Goal: Entertainment & Leisure: Consume media (video, audio)

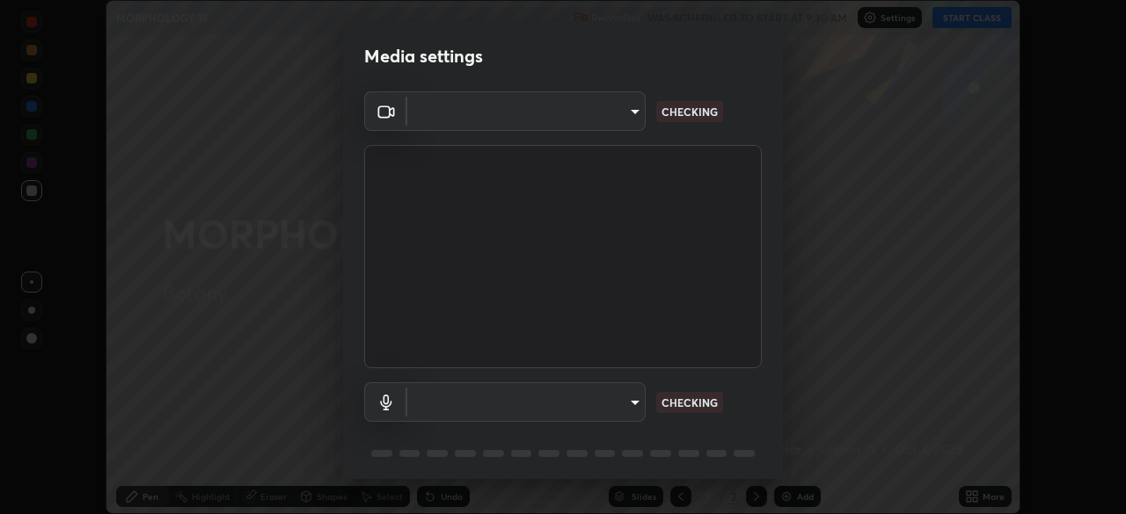
click at [967, 17] on div at bounding box center [563, 257] width 1126 height 514
click at [971, 20] on div "Media settings ​ CHECKING ​ CHECKING 1 / 5 Next" at bounding box center [563, 257] width 1126 height 514
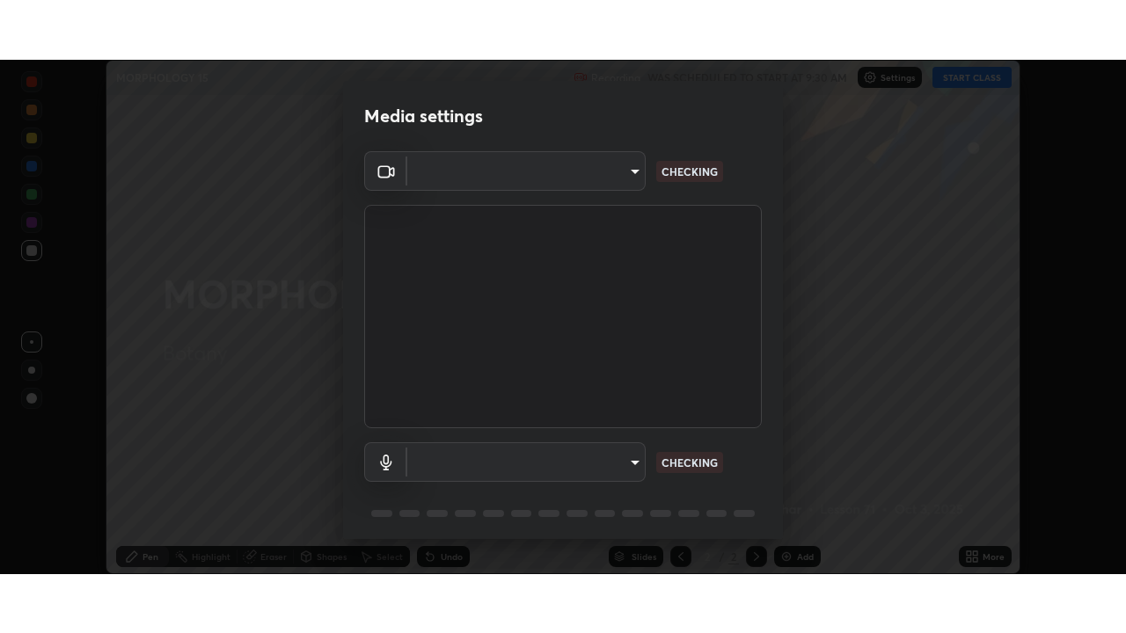
scroll to position [514, 1126]
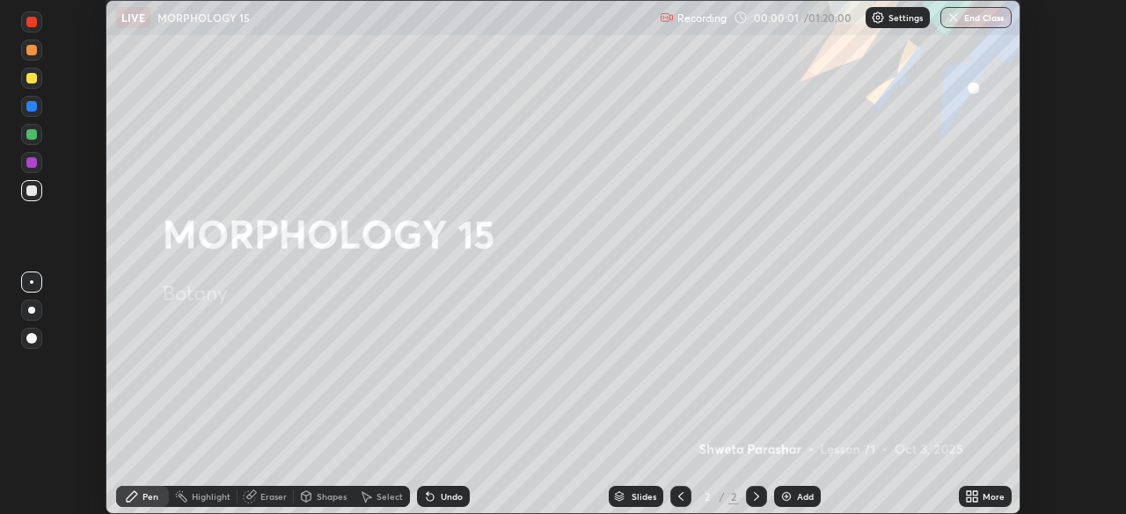
click at [992, 497] on div "More" at bounding box center [993, 496] width 22 height 9
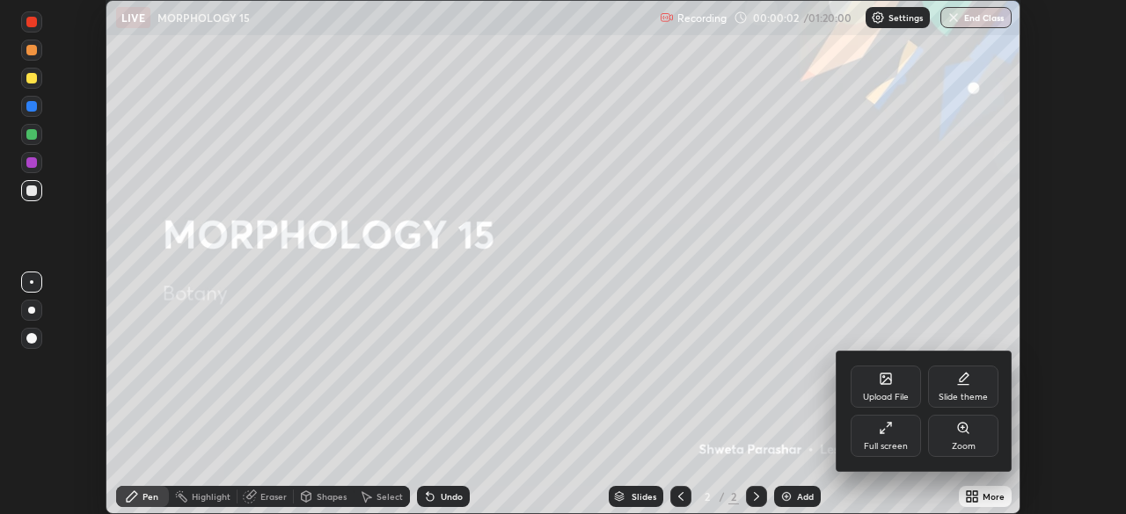
click at [886, 426] on icon at bounding box center [886, 428] width 14 height 14
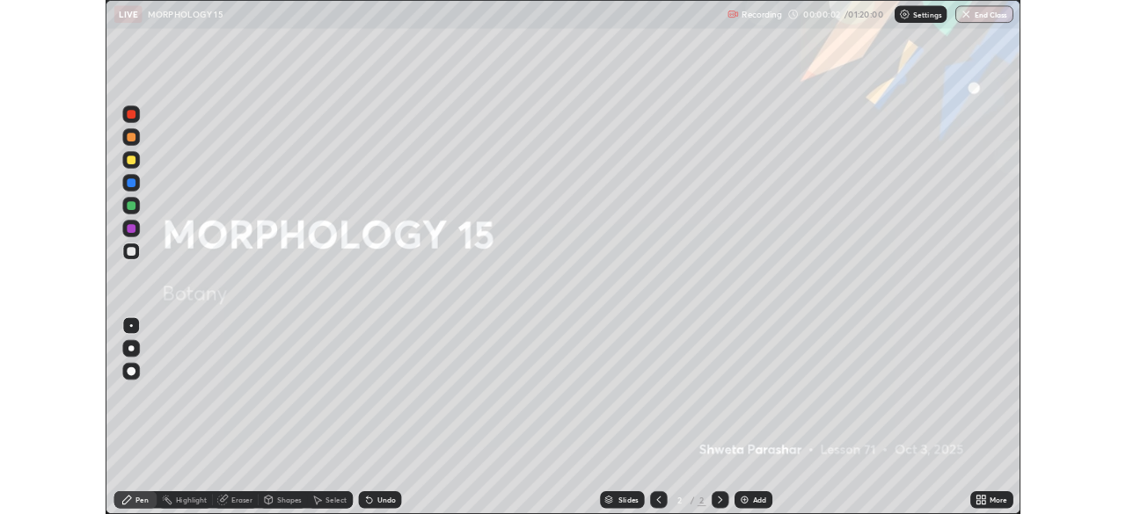
scroll to position [633, 1126]
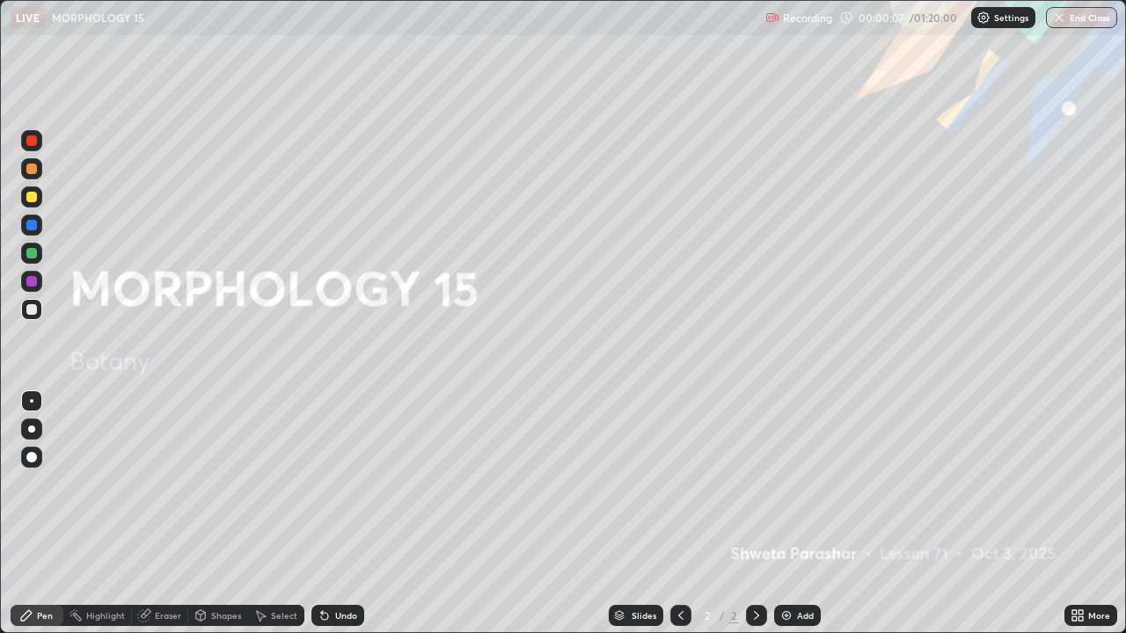
click at [803, 514] on div "Add" at bounding box center [805, 615] width 17 height 9
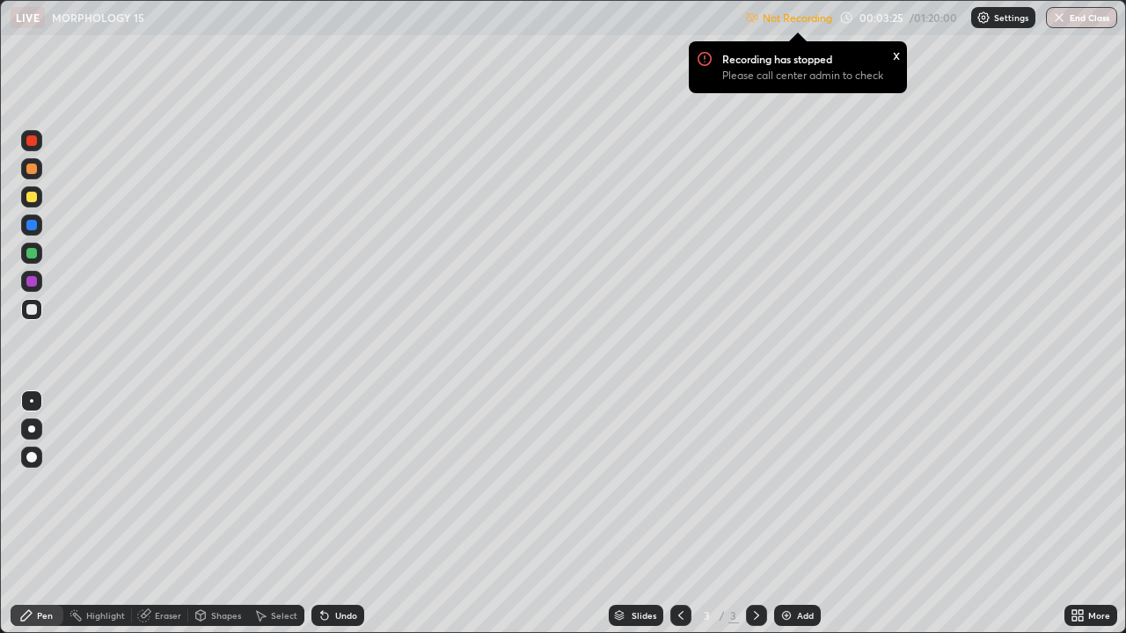
click at [894, 54] on div "x" at bounding box center [896, 54] width 7 height 18
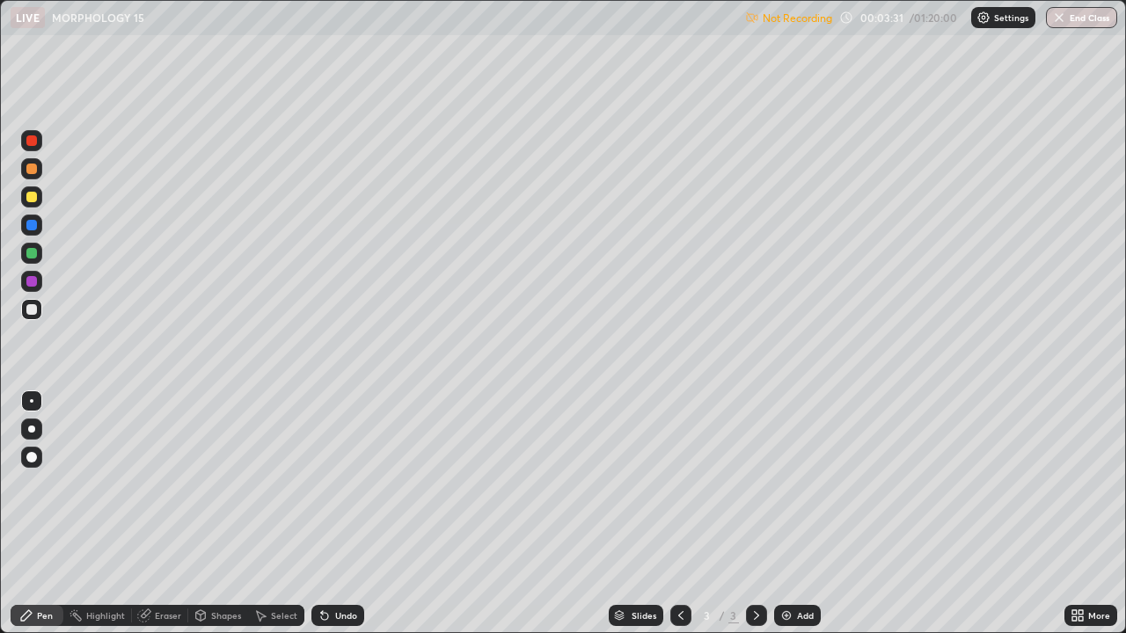
click at [1093, 514] on div "More" at bounding box center [1090, 615] width 53 height 21
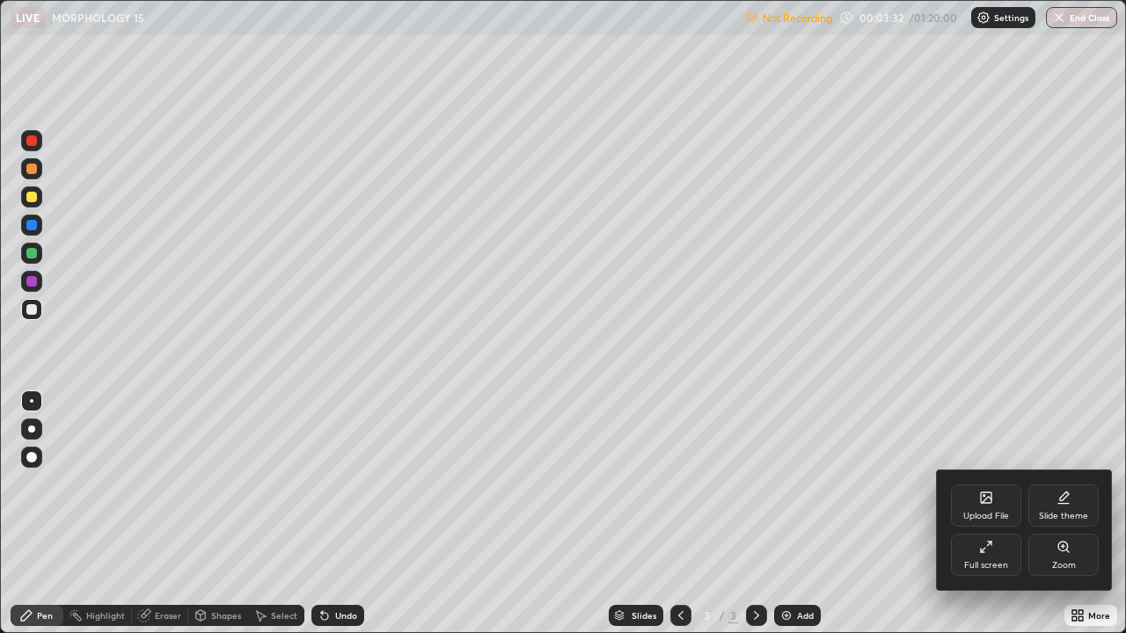
click at [994, 514] on div "Full screen" at bounding box center [986, 555] width 70 height 42
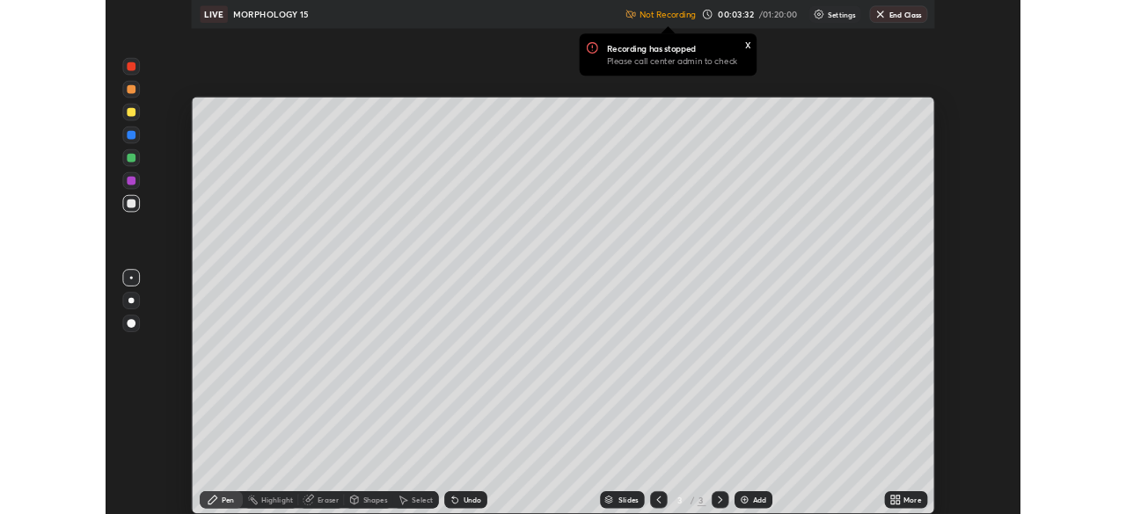
scroll to position [87430, 86819]
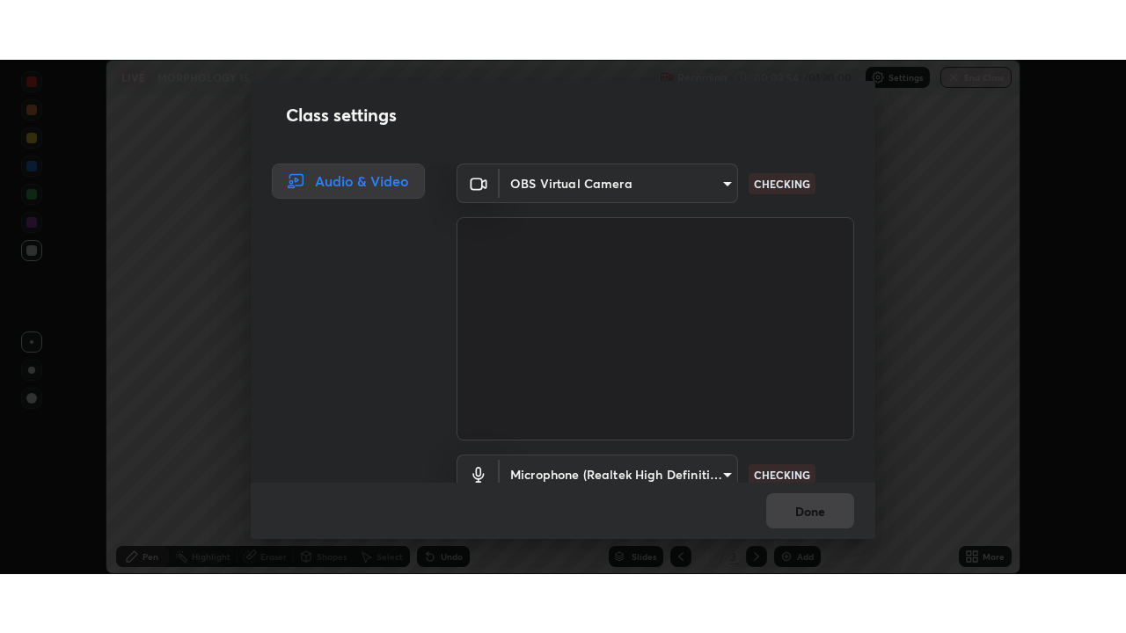
scroll to position [80, 0]
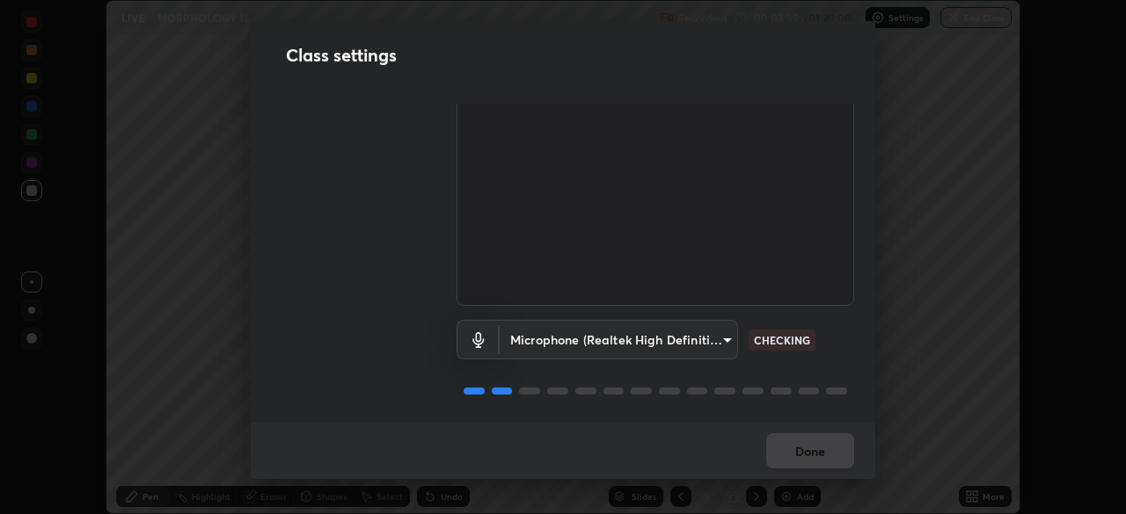
click at [714, 332] on body "Erase all LIVE MORPHOLOGY 15 Recording 00:03:55 / 01:20:00 Settings End Class S…" at bounding box center [563, 257] width 1126 height 514
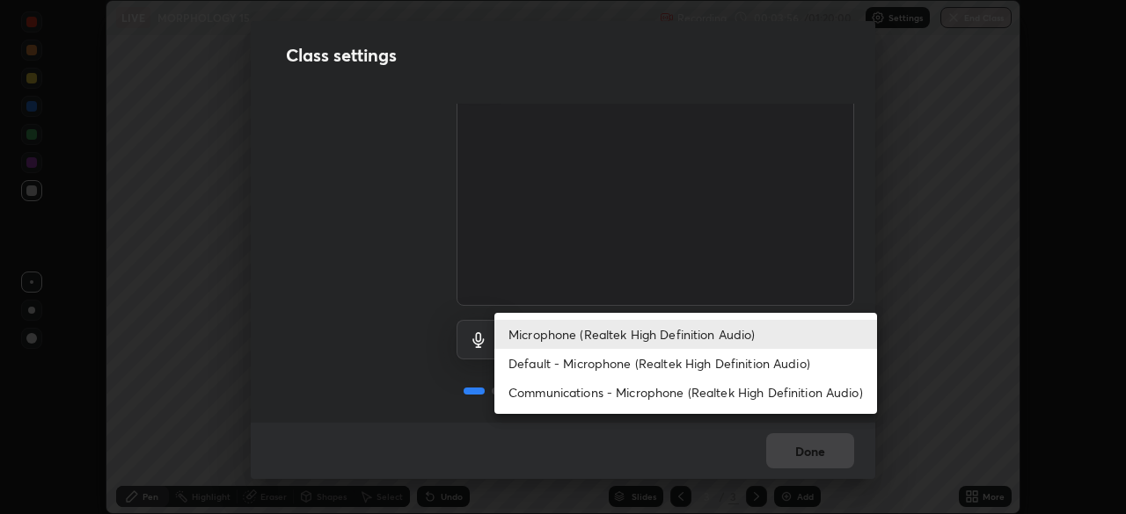
click at [653, 364] on li "Default - Microphone (Realtek High Definition Audio)" at bounding box center [685, 363] width 383 height 29
type input "default"
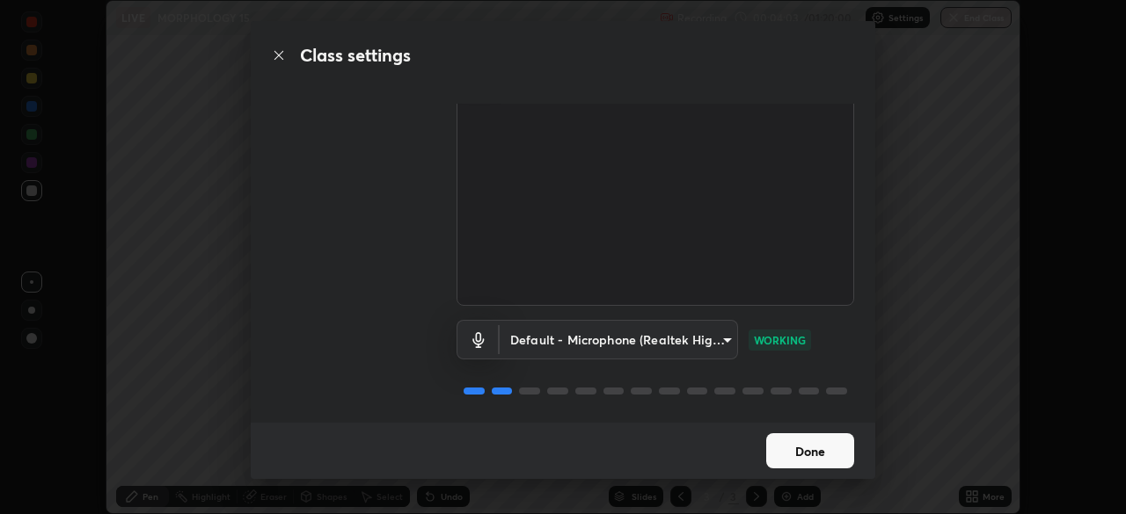
click at [779, 456] on button "Done" at bounding box center [810, 451] width 88 height 35
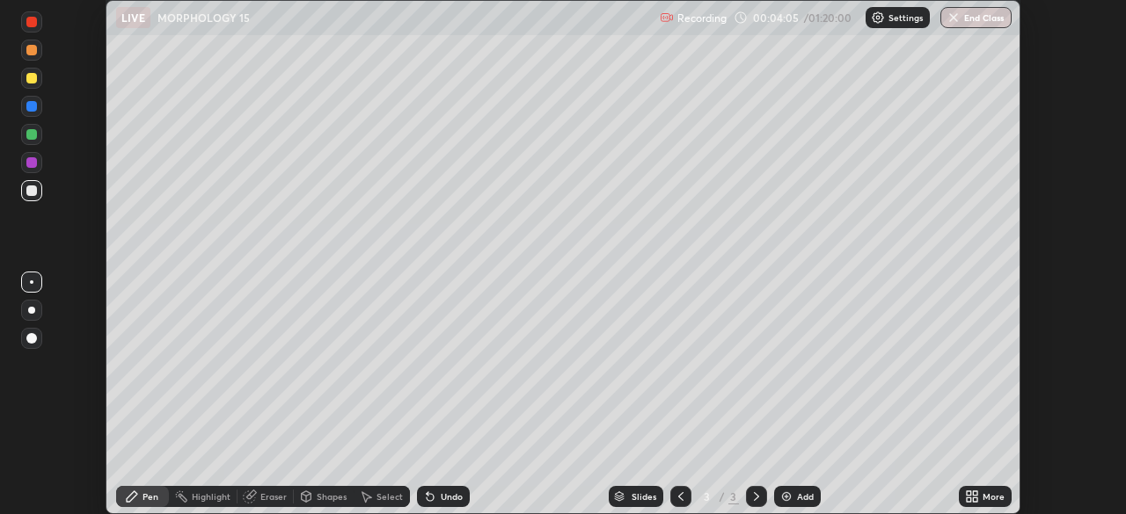
click at [975, 496] on icon at bounding box center [972, 497] width 14 height 14
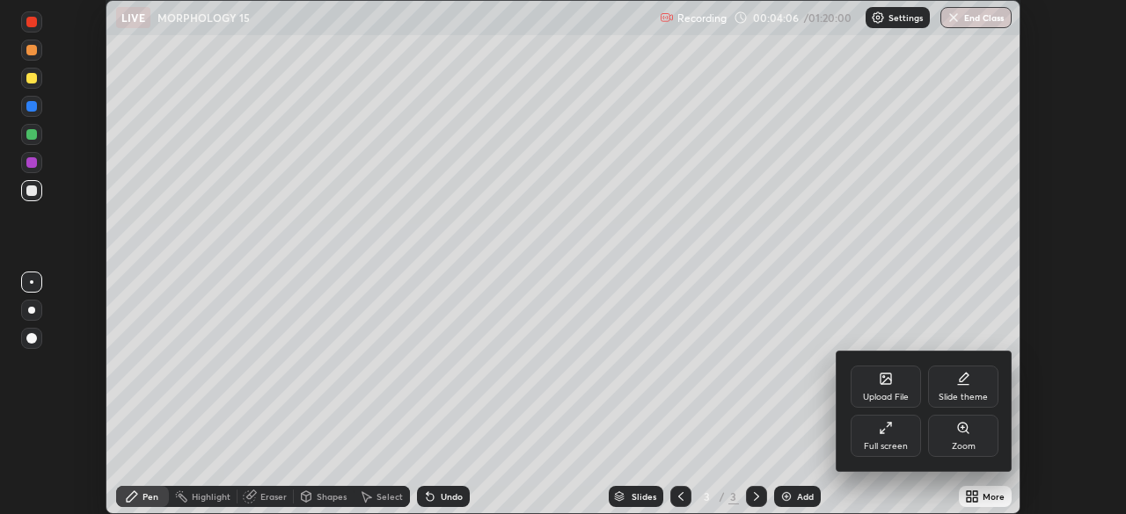
click at [894, 442] on div "Full screen" at bounding box center [886, 446] width 44 height 9
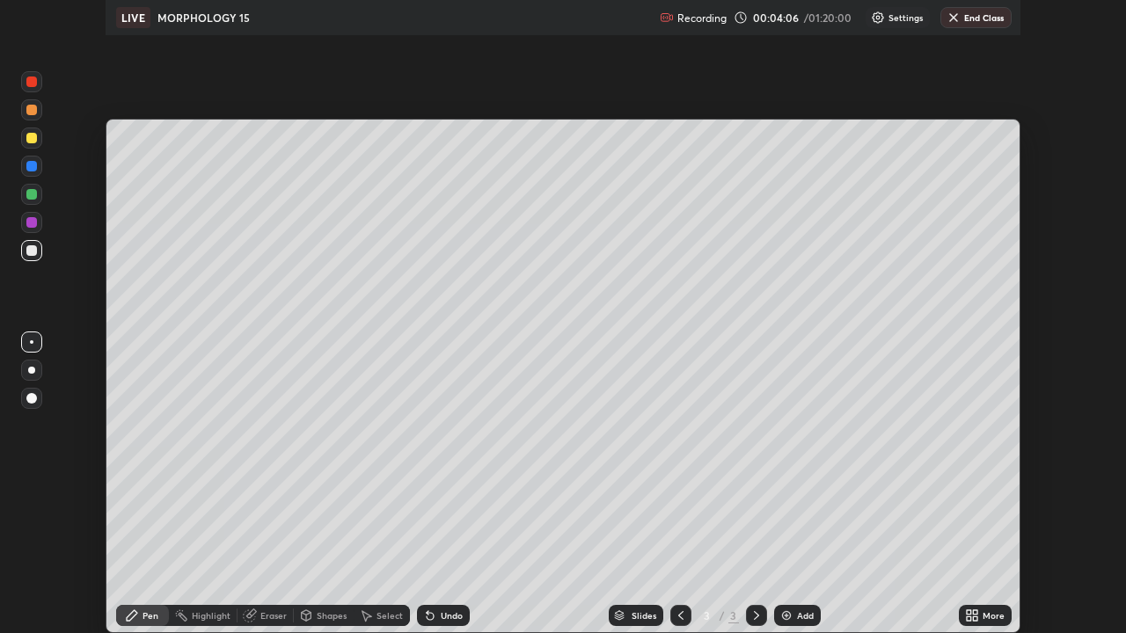
scroll to position [633, 1126]
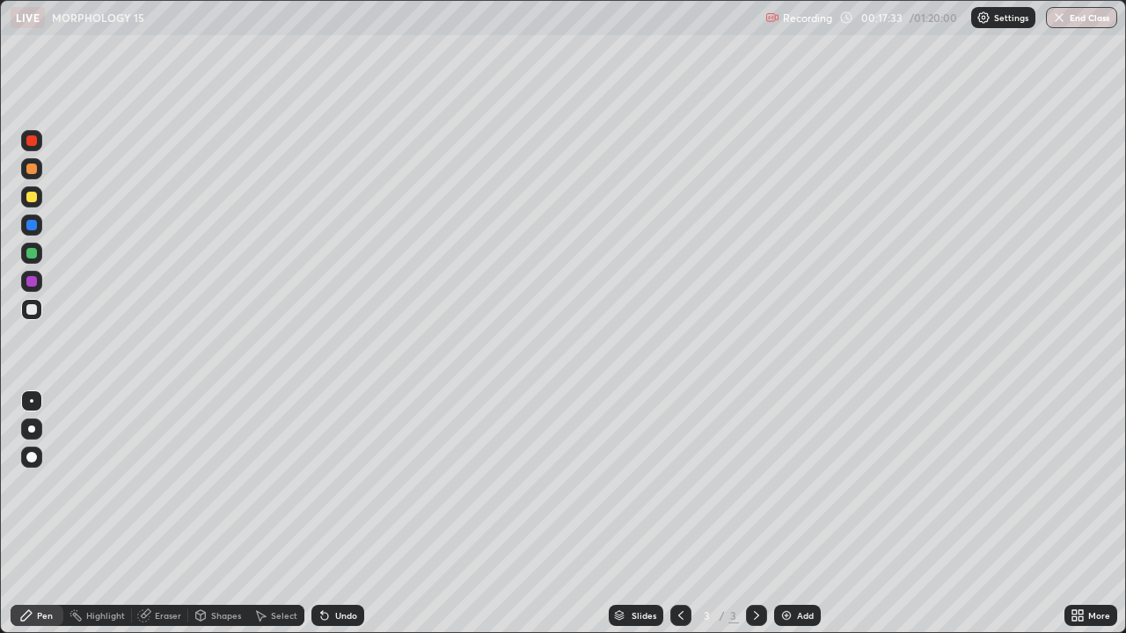
click at [32, 429] on div at bounding box center [31, 429] width 7 height 7
click at [33, 257] on div at bounding box center [31, 253] width 11 height 11
click at [34, 312] on div at bounding box center [31, 309] width 11 height 11
click at [33, 256] on div at bounding box center [31, 253] width 11 height 11
click at [35, 227] on div at bounding box center [31, 225] width 11 height 11
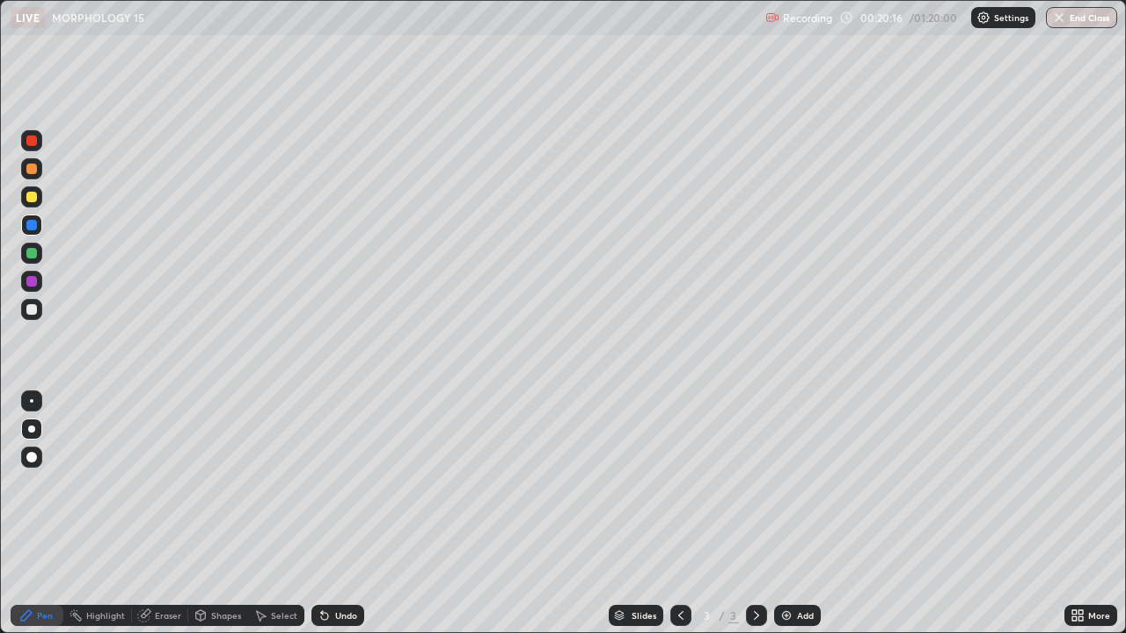
click at [33, 313] on div at bounding box center [31, 309] width 11 height 11
click at [32, 198] on div at bounding box center [31, 197] width 11 height 11
click at [335, 514] on div "Undo" at bounding box center [346, 615] width 22 height 9
click at [343, 514] on div "Undo" at bounding box center [346, 615] width 22 height 9
click at [41, 313] on div at bounding box center [31, 309] width 21 height 21
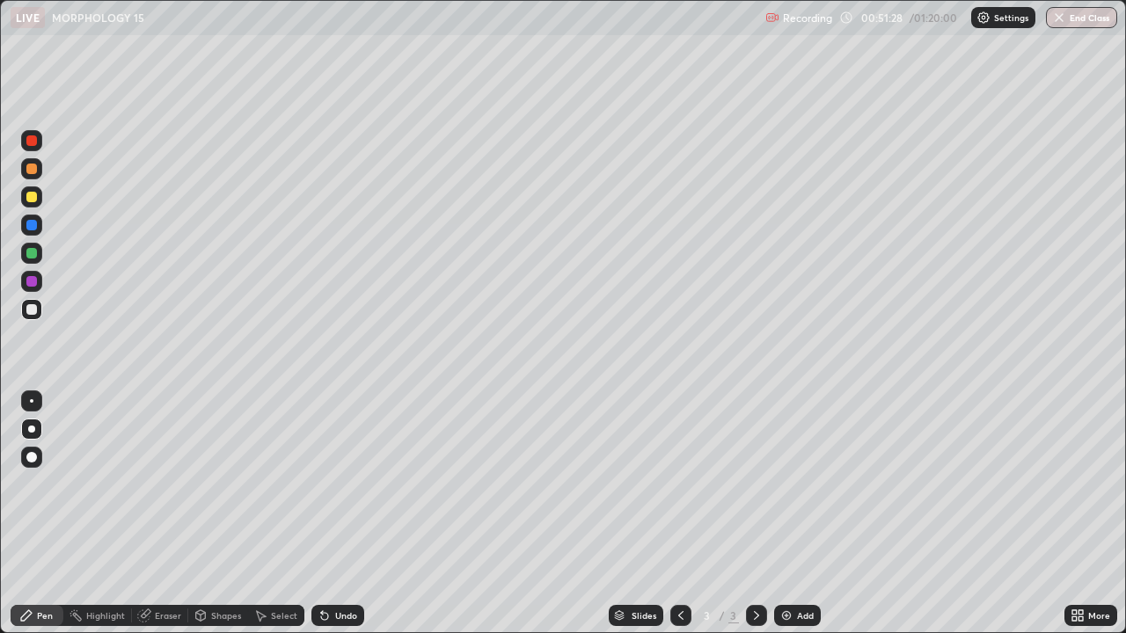
click at [32, 280] on div at bounding box center [31, 281] width 11 height 11
click at [38, 196] on div at bounding box center [31, 196] width 21 height 21
click at [343, 514] on div "Undo" at bounding box center [346, 615] width 22 height 9
click at [334, 514] on div "Undo" at bounding box center [337, 615] width 53 height 21
click at [802, 514] on div "Add" at bounding box center [805, 615] width 17 height 9
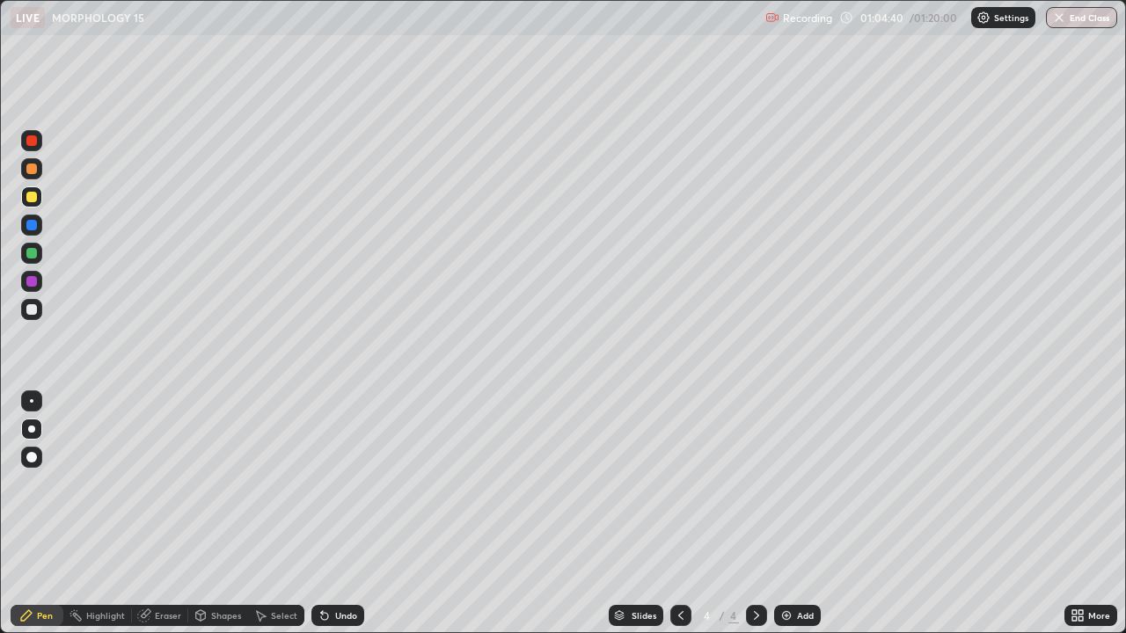
click at [39, 284] on div at bounding box center [31, 281] width 21 height 21
click at [33, 253] on div at bounding box center [31, 253] width 11 height 11
click at [35, 455] on div at bounding box center [31, 457] width 11 height 11
click at [32, 282] on div at bounding box center [31, 281] width 11 height 11
click at [101, 514] on div "Highlight" at bounding box center [105, 615] width 39 height 9
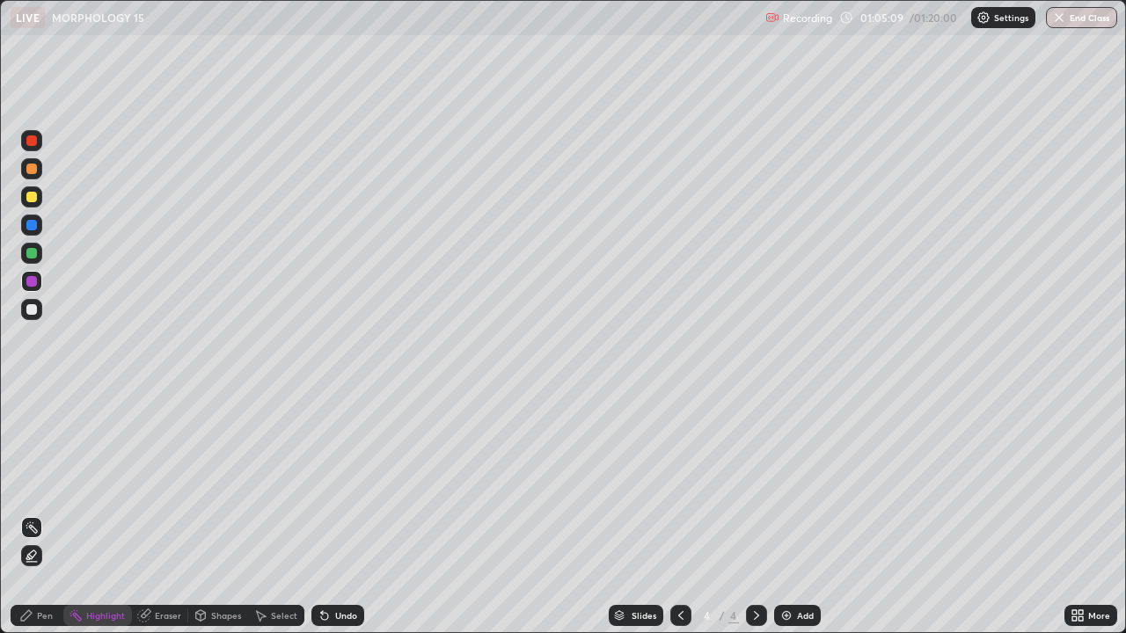
click at [33, 514] on icon at bounding box center [31, 555] width 9 height 9
click at [33, 309] on div at bounding box center [31, 309] width 11 height 11
click at [342, 514] on div "Undo" at bounding box center [346, 615] width 22 height 9
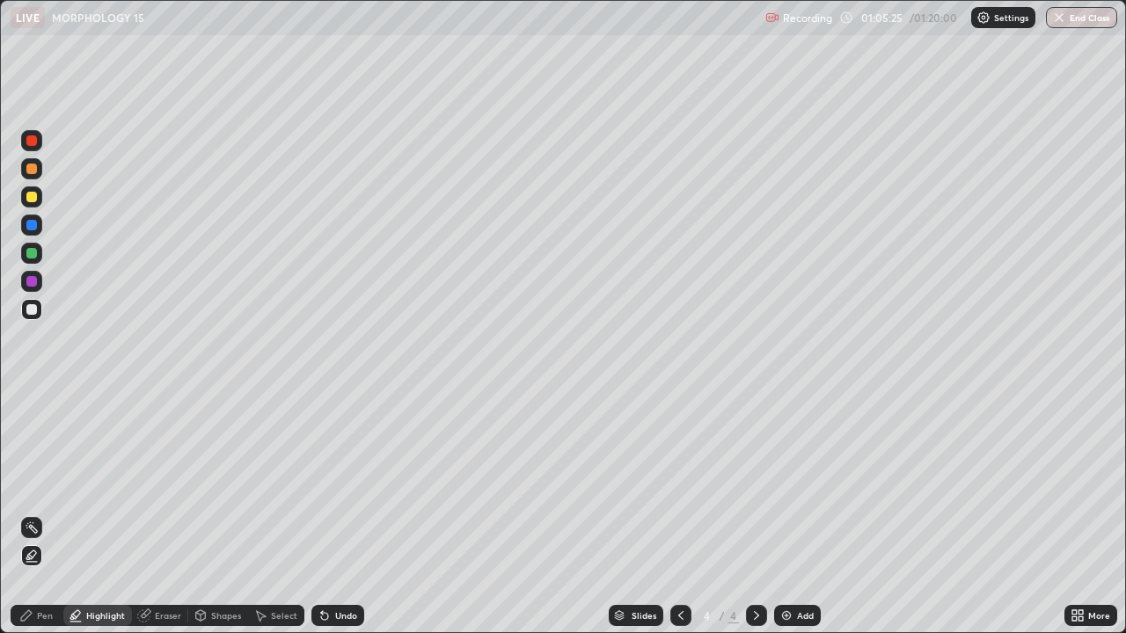
click at [342, 514] on div "Undo" at bounding box center [346, 615] width 22 height 9
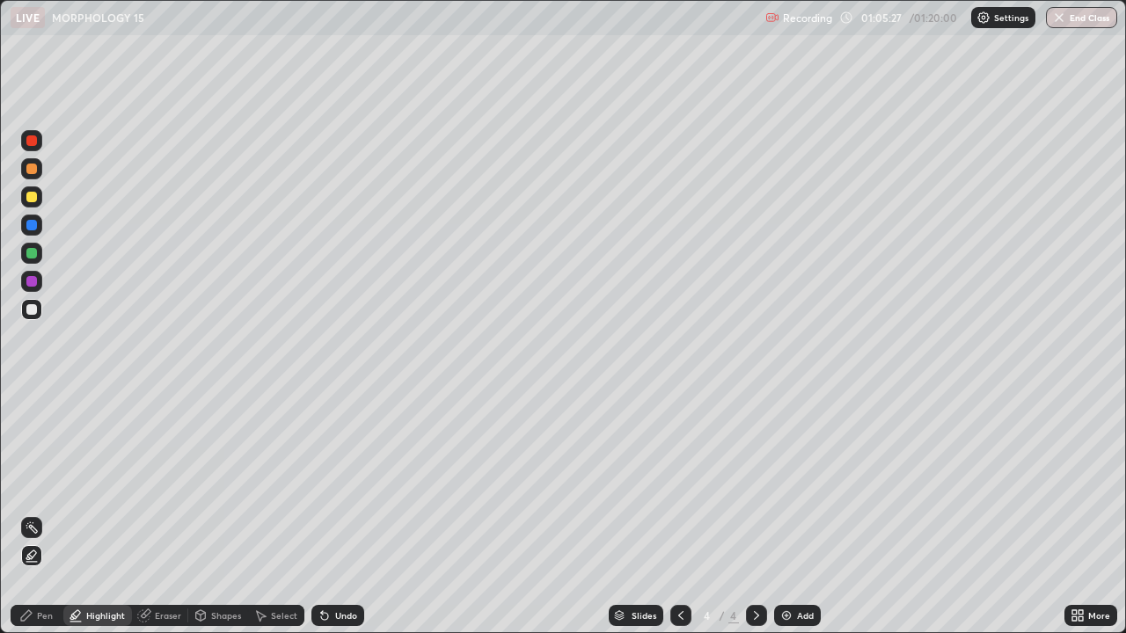
click at [341, 514] on div "Undo" at bounding box center [346, 615] width 22 height 9
click at [340, 514] on div "Undo" at bounding box center [346, 615] width 22 height 9
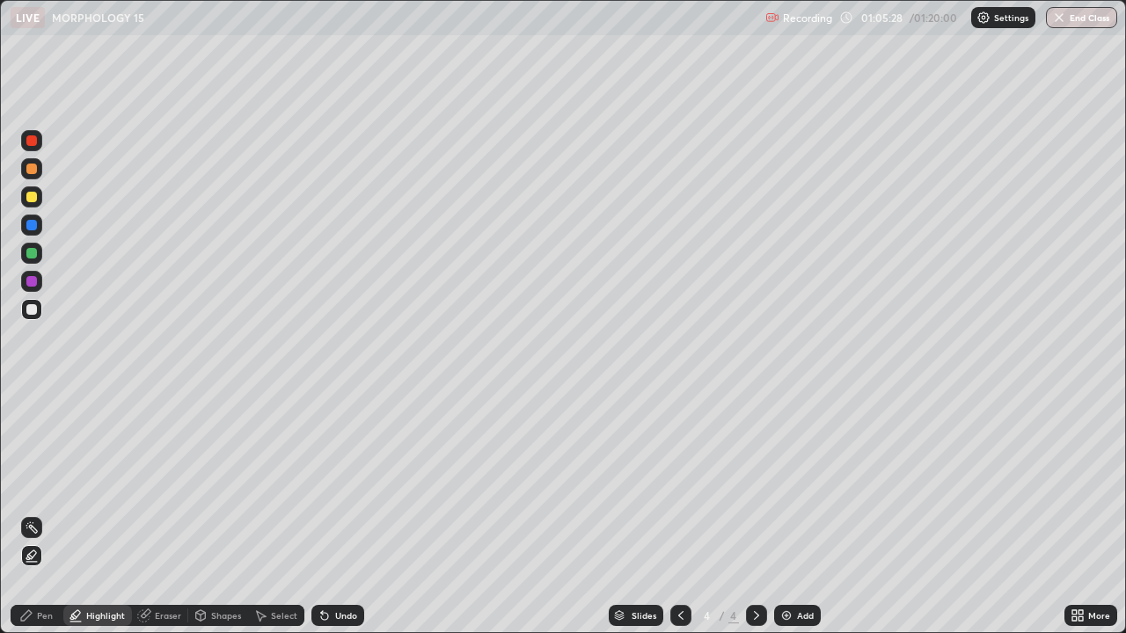
click at [341, 514] on div "Undo" at bounding box center [346, 615] width 22 height 9
click at [344, 514] on div "Undo" at bounding box center [337, 615] width 53 height 21
click at [40, 514] on div "Pen" at bounding box center [45, 615] width 16 height 9
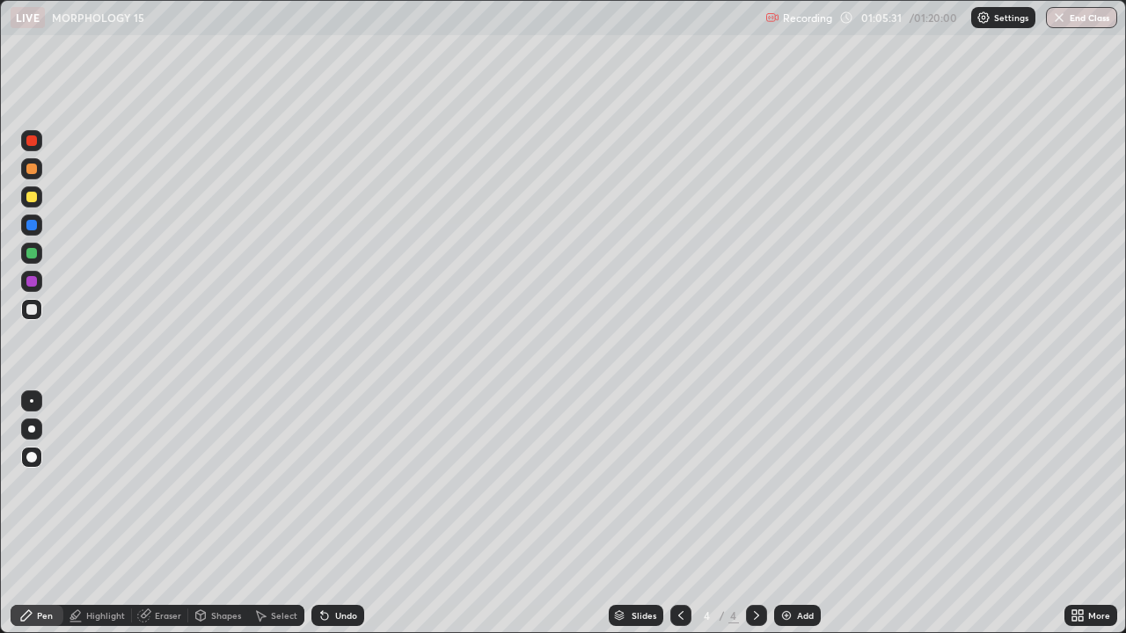
click at [30, 429] on div at bounding box center [31, 429] width 7 height 7
click at [38, 514] on div "Pen" at bounding box center [45, 615] width 16 height 9
click at [29, 279] on div at bounding box center [31, 281] width 11 height 11
click at [27, 312] on div at bounding box center [31, 309] width 11 height 11
click at [33, 200] on div at bounding box center [31, 197] width 11 height 11
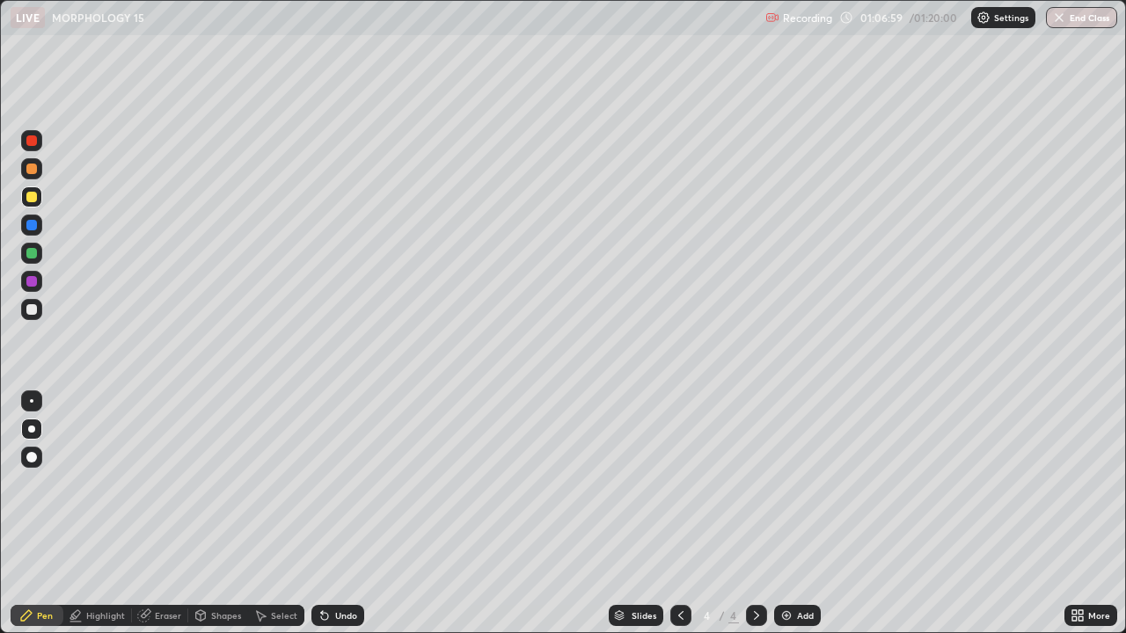
click at [276, 514] on div "Select" at bounding box center [284, 615] width 26 height 9
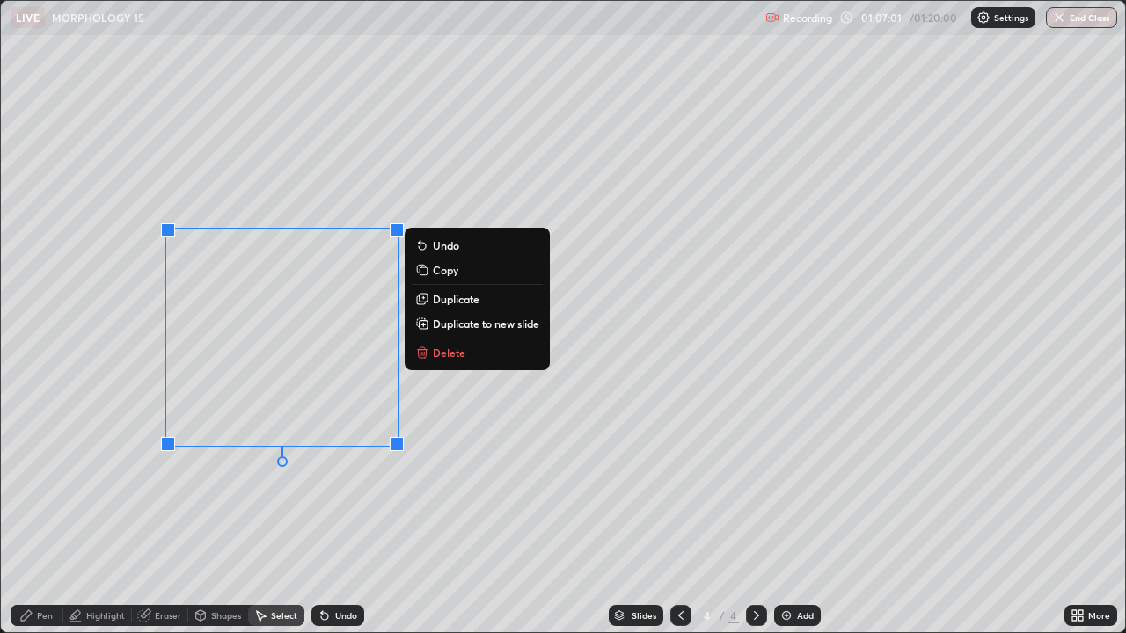
click at [471, 297] on p "Duplicate" at bounding box center [456, 299] width 47 height 14
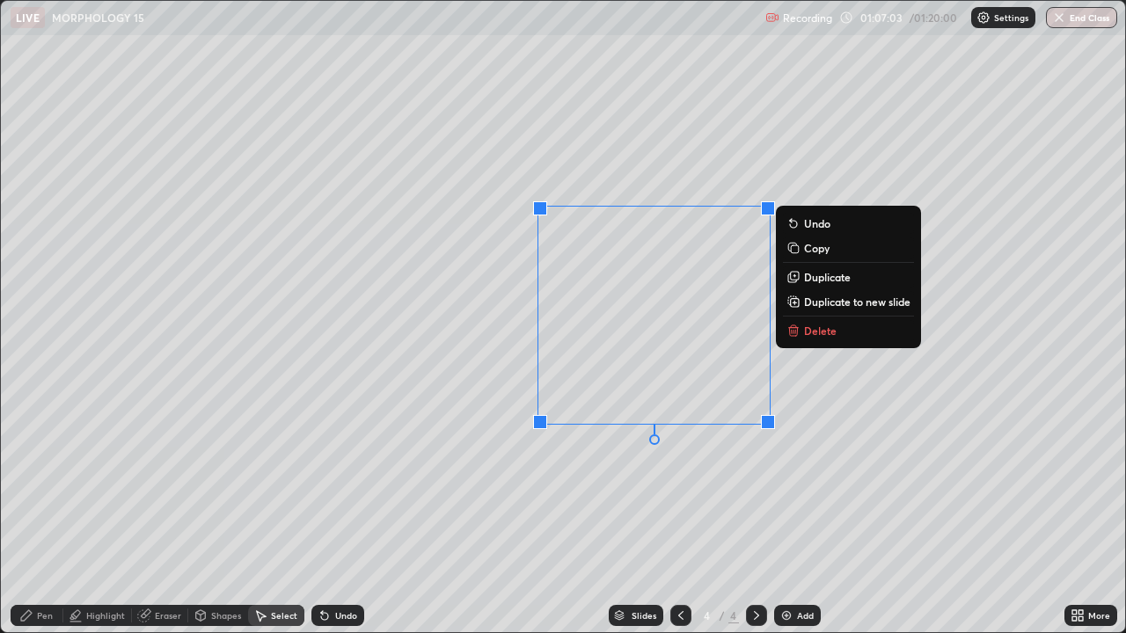
click at [469, 390] on div "0 ° Undo Copy Duplicate Duplicate to new slide Delete" at bounding box center [563, 316] width 1124 height 631
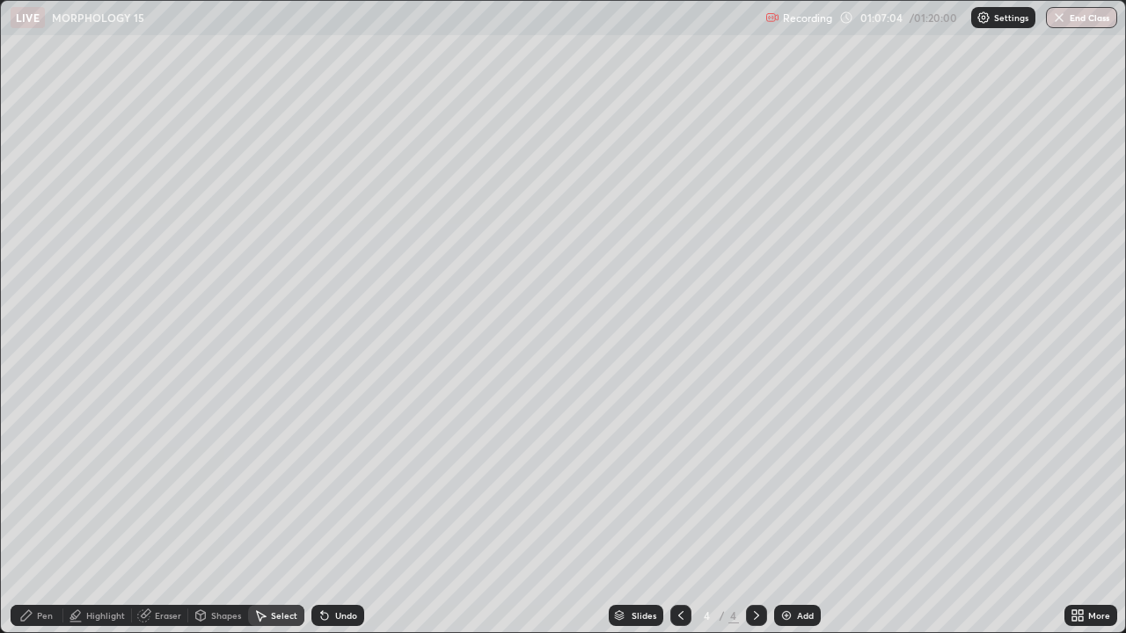
click at [103, 514] on div "Highlight" at bounding box center [105, 615] width 39 height 9
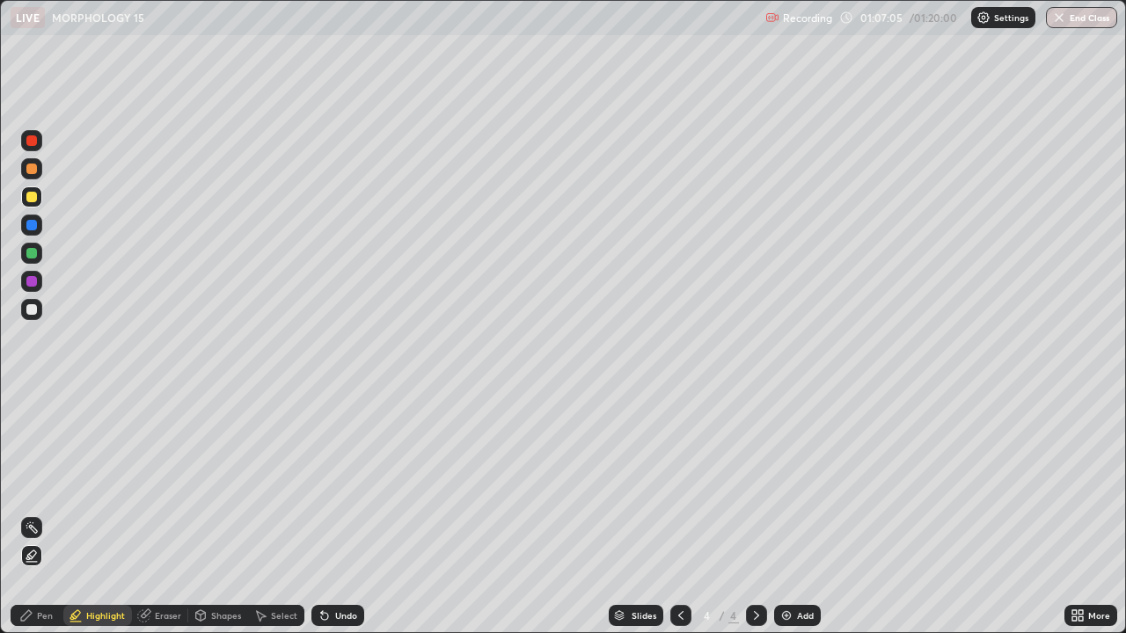
click at [27, 281] on div at bounding box center [31, 281] width 11 height 11
click at [43, 514] on div "Pen" at bounding box center [45, 615] width 16 height 9
click at [36, 201] on div at bounding box center [31, 197] width 11 height 11
click at [30, 142] on div at bounding box center [31, 140] width 11 height 11
click at [335, 514] on div "Undo" at bounding box center [346, 615] width 22 height 9
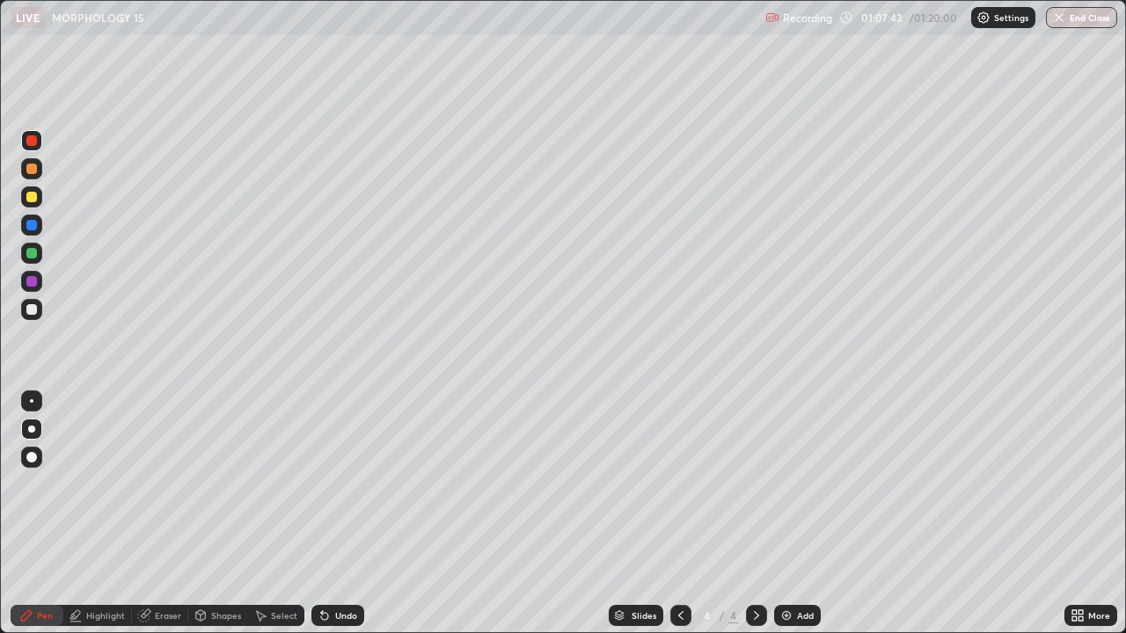
click at [98, 514] on div "Highlight" at bounding box center [105, 615] width 39 height 9
click at [33, 310] on div at bounding box center [31, 309] width 11 height 11
click at [39, 146] on div at bounding box center [31, 140] width 21 height 21
click at [30, 282] on div at bounding box center [31, 281] width 11 height 11
click at [43, 514] on div "Pen" at bounding box center [45, 615] width 16 height 9
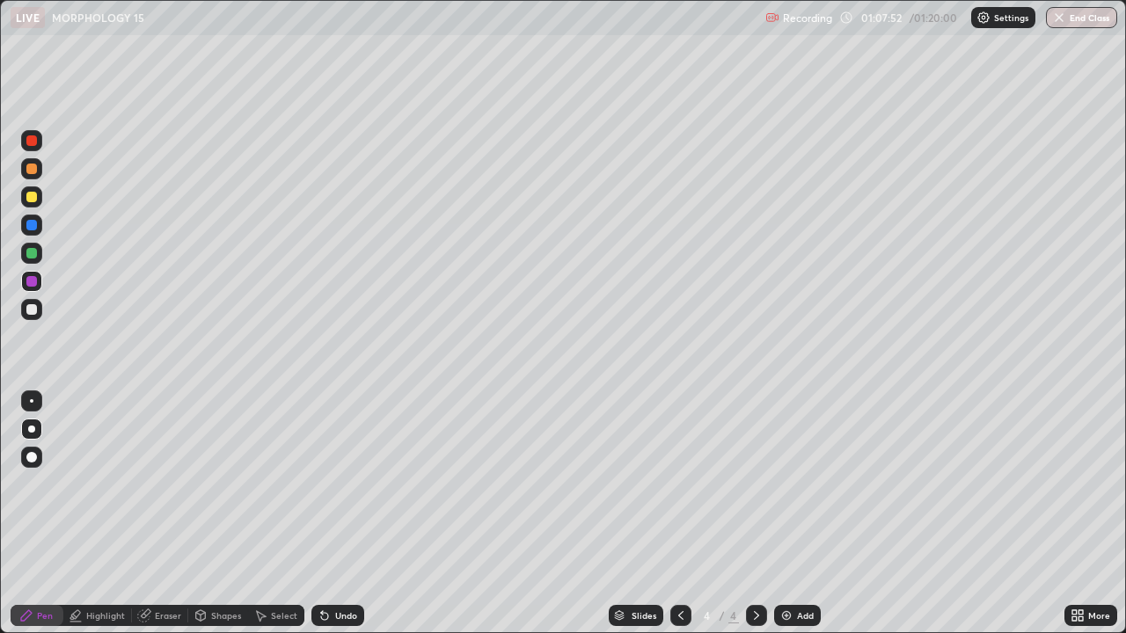
click at [35, 256] on div at bounding box center [31, 253] width 11 height 11
click at [33, 200] on div at bounding box center [31, 197] width 11 height 11
click at [171, 514] on div "Eraser" at bounding box center [168, 615] width 26 height 9
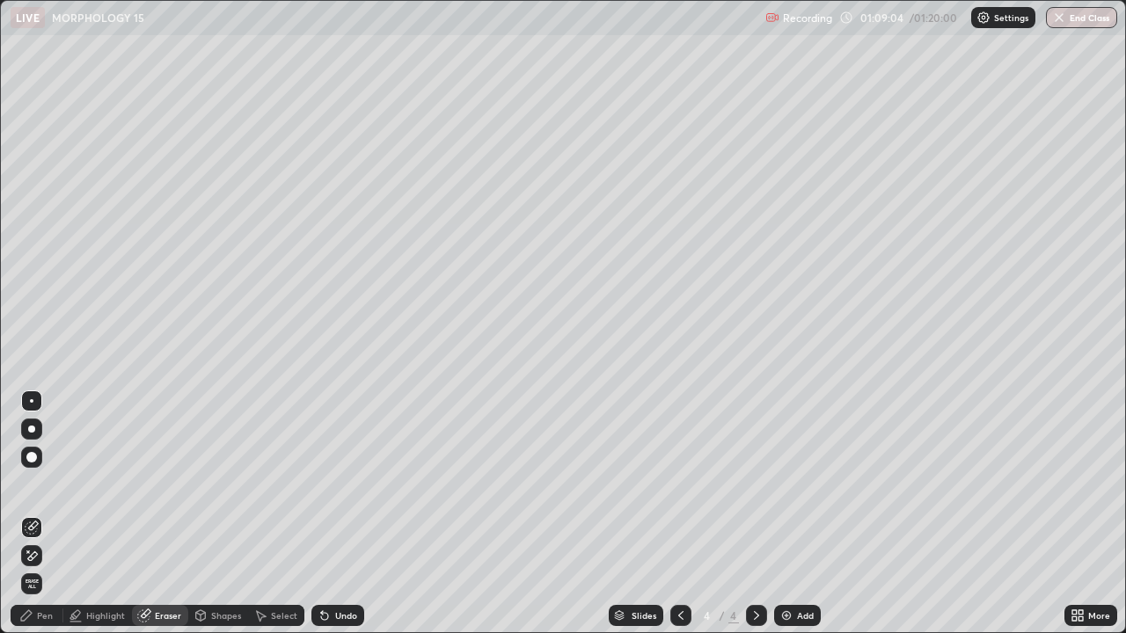
click at [49, 514] on div "Pen" at bounding box center [45, 615] width 16 height 9
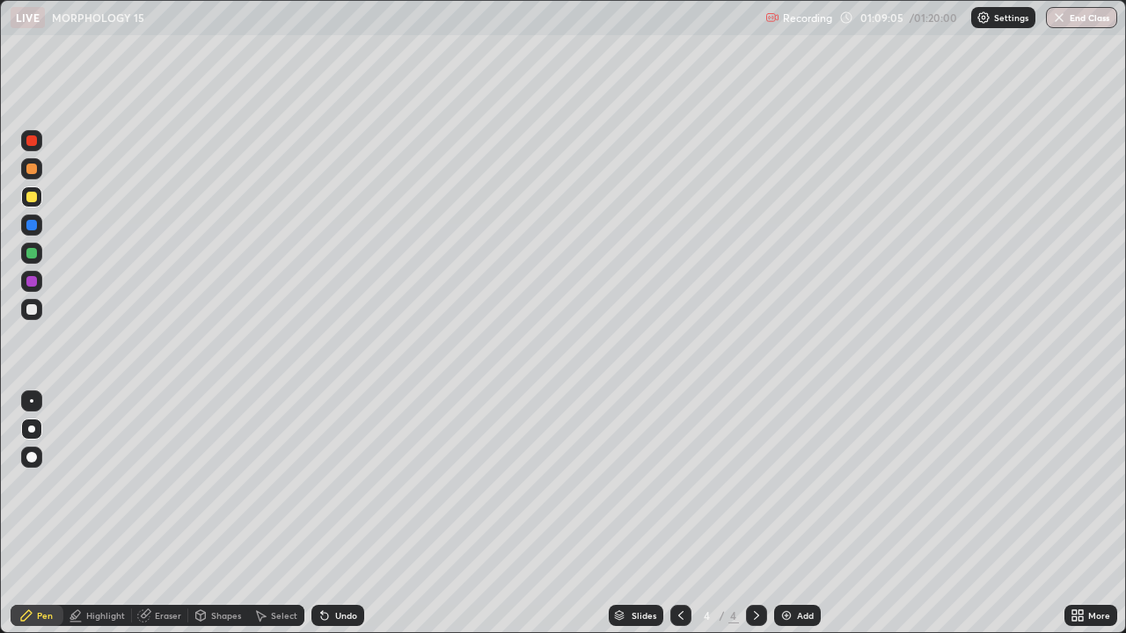
click at [38, 252] on div at bounding box center [31, 253] width 21 height 21
click at [40, 143] on div at bounding box center [31, 140] width 21 height 21
click at [26, 286] on div at bounding box center [31, 281] width 21 height 21
click at [794, 514] on div "Add" at bounding box center [797, 615] width 47 height 21
click at [26, 310] on div at bounding box center [31, 309] width 11 height 11
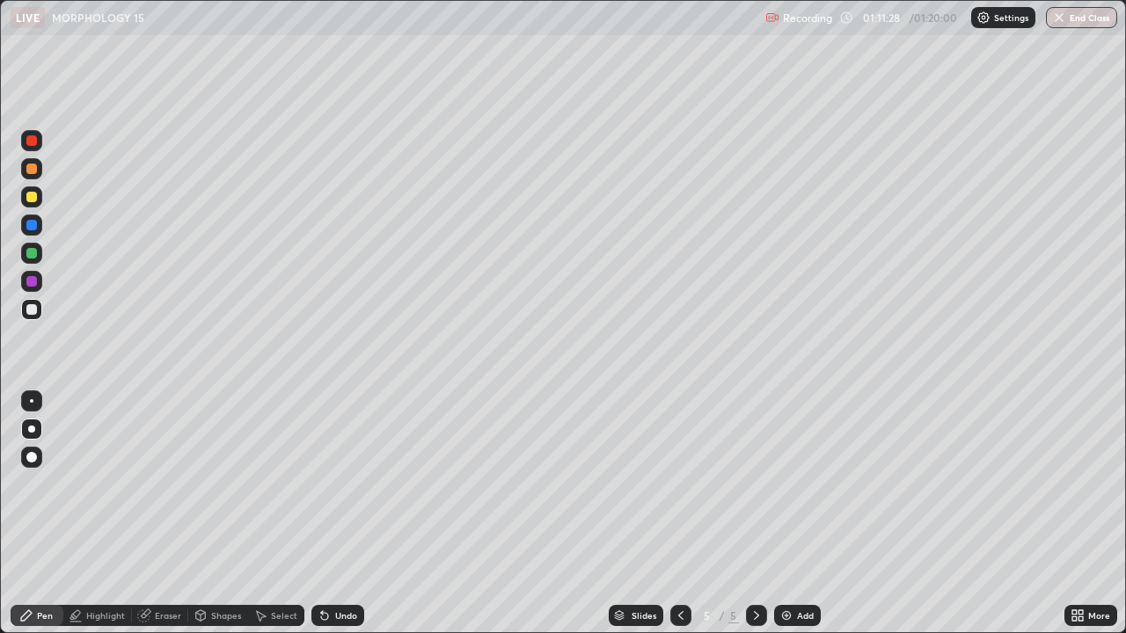
click at [337, 514] on div "Undo" at bounding box center [346, 615] width 22 height 9
click at [330, 514] on div "Undo" at bounding box center [337, 615] width 53 height 21
click at [328, 514] on div "Undo" at bounding box center [337, 615] width 53 height 21
click at [32, 275] on div at bounding box center [31, 281] width 21 height 21
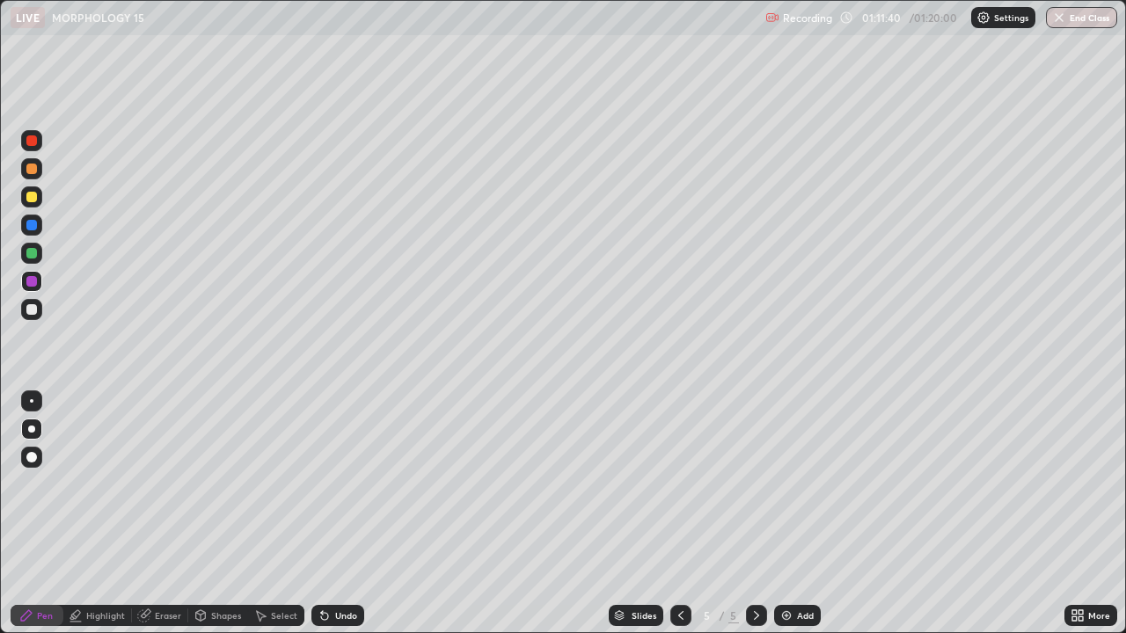
click at [327, 514] on icon at bounding box center [324, 616] width 14 height 14
click at [335, 514] on div "Undo" at bounding box center [346, 615] width 22 height 9
click at [343, 514] on div "Undo" at bounding box center [346, 615] width 22 height 9
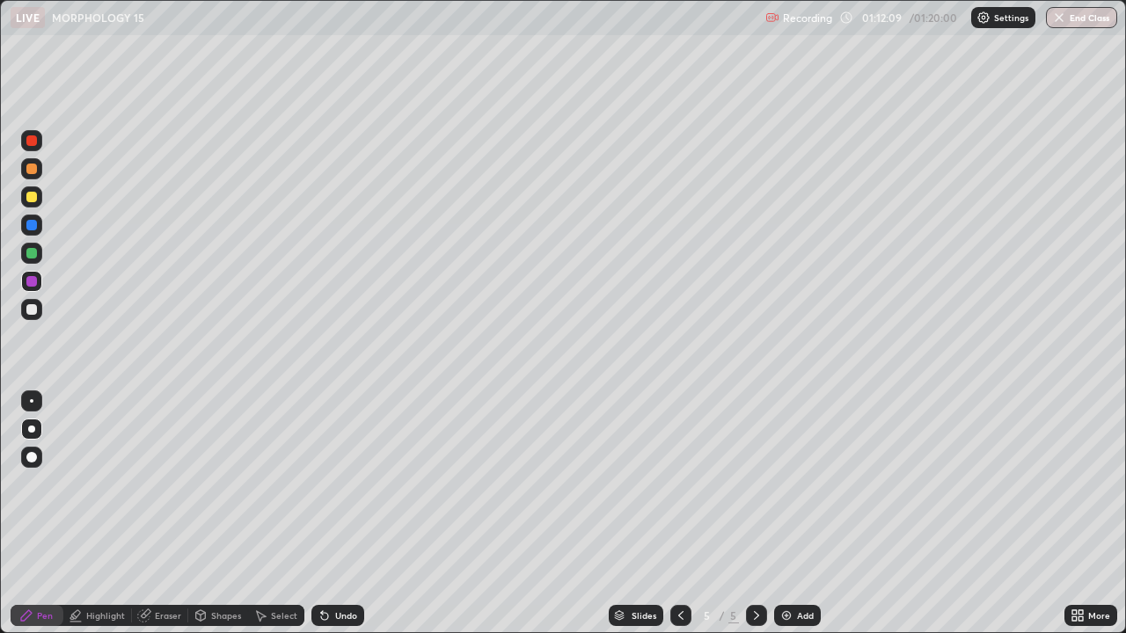
click at [283, 514] on div "Select" at bounding box center [276, 615] width 56 height 21
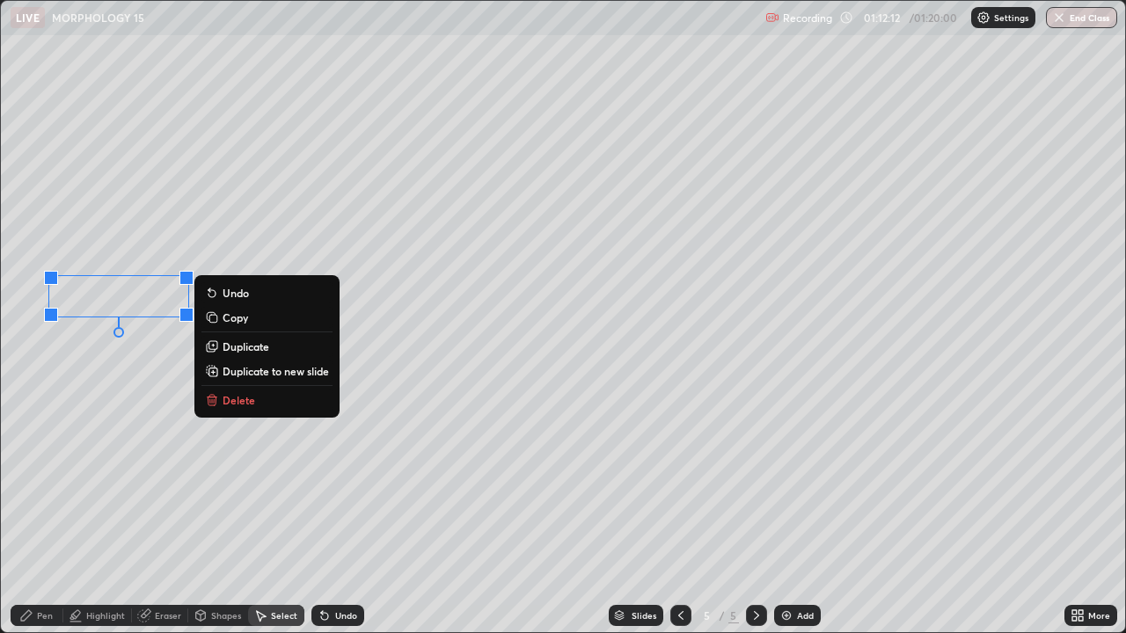
click at [120, 403] on div "0 ° Undo Copy Duplicate Duplicate to new slide Delete" at bounding box center [563, 316] width 1124 height 631
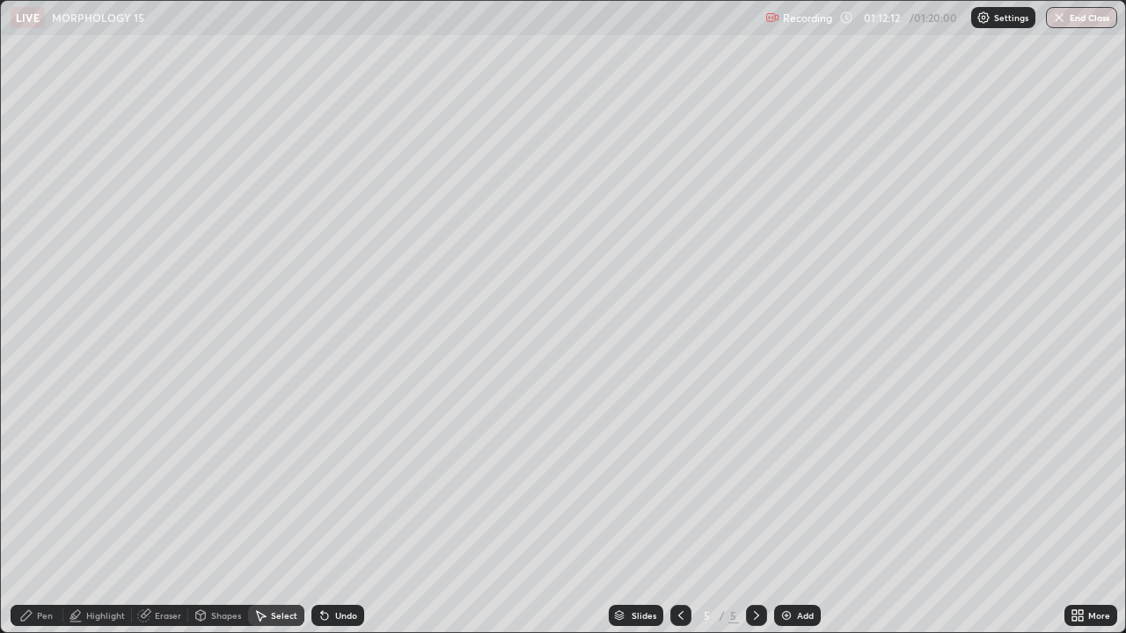
click at [22, 514] on icon at bounding box center [26, 616] width 14 height 14
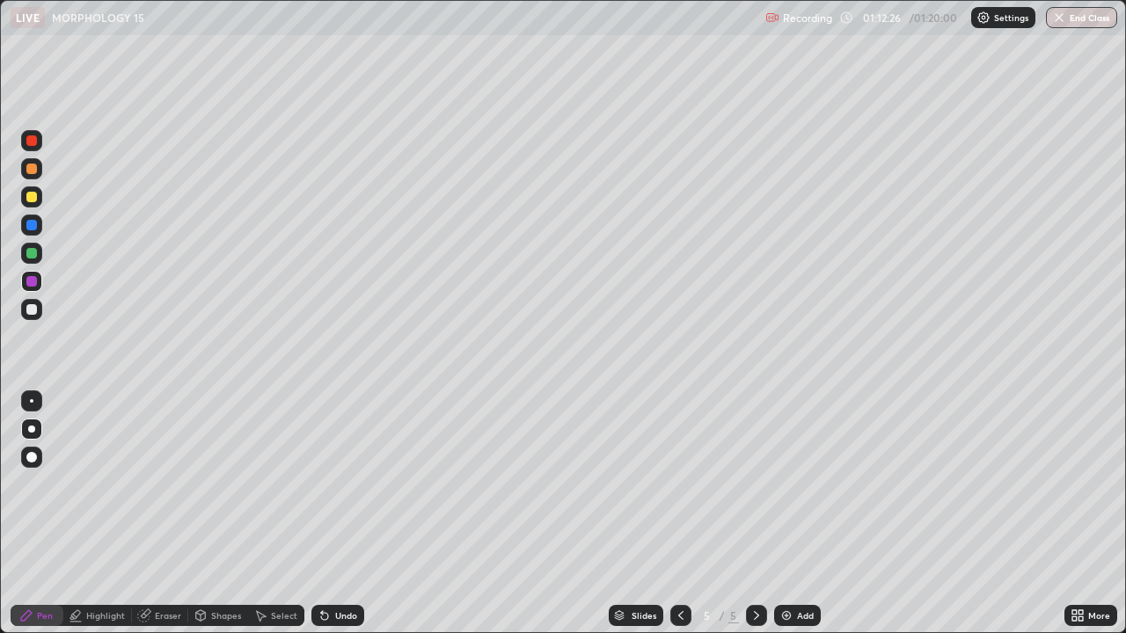
click at [32, 193] on div at bounding box center [31, 197] width 11 height 11
click at [679, 514] on icon at bounding box center [681, 616] width 14 height 14
click at [155, 514] on div "Eraser" at bounding box center [168, 615] width 26 height 9
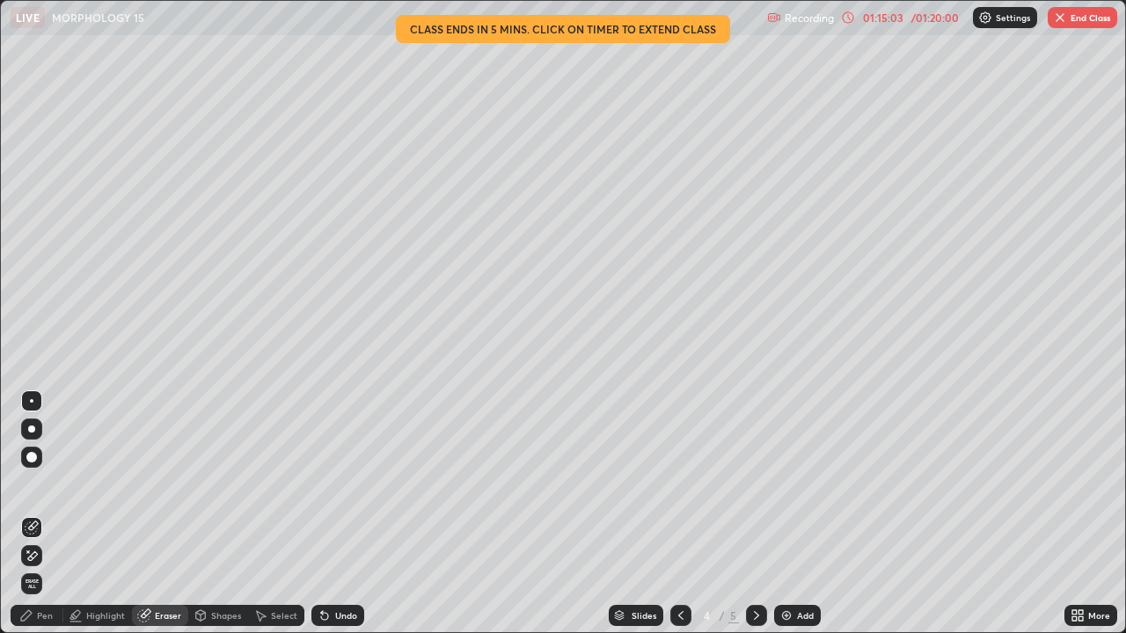
click at [756, 514] on icon at bounding box center [756, 615] width 5 height 9
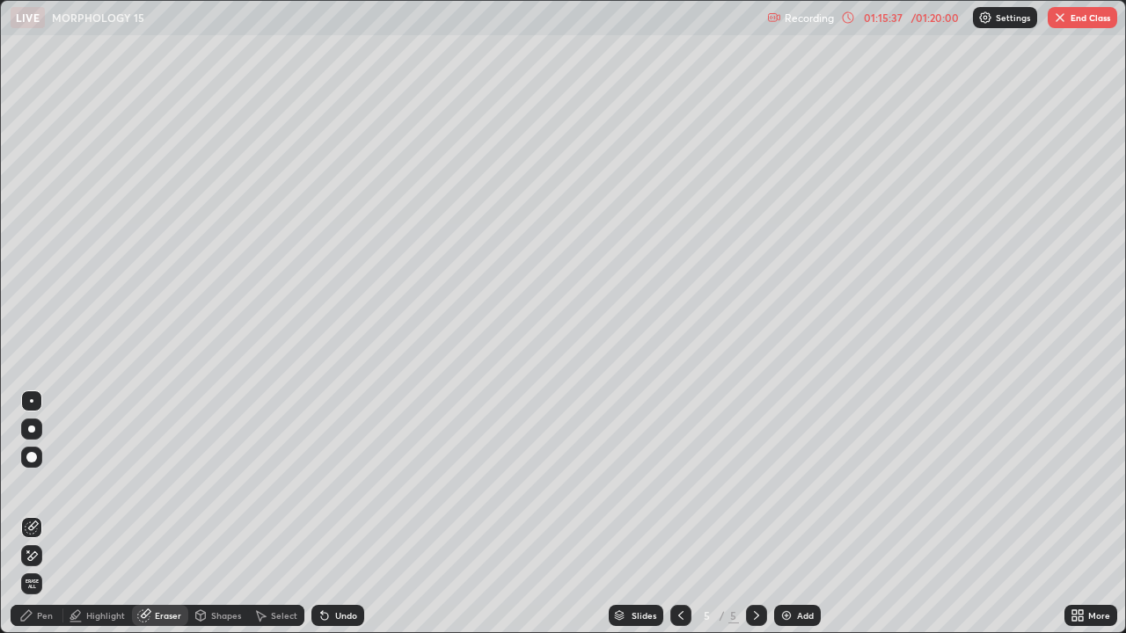
click at [682, 514] on div at bounding box center [680, 615] width 21 height 35
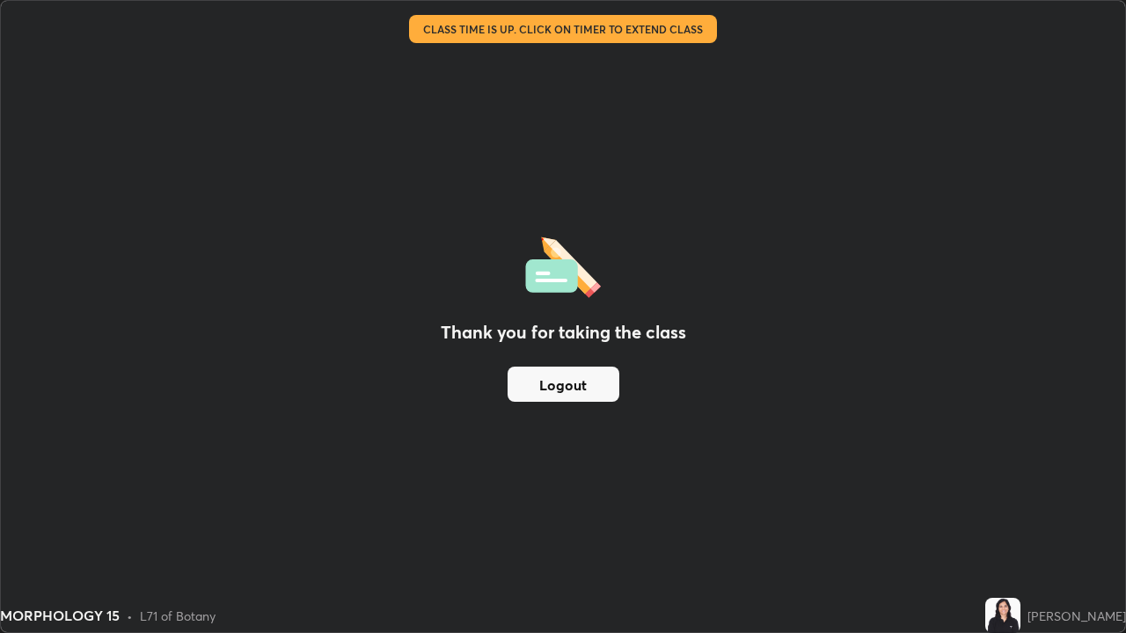
click at [597, 379] on button "Logout" at bounding box center [563, 384] width 112 height 35
